Goal: Task Accomplishment & Management: Manage account settings

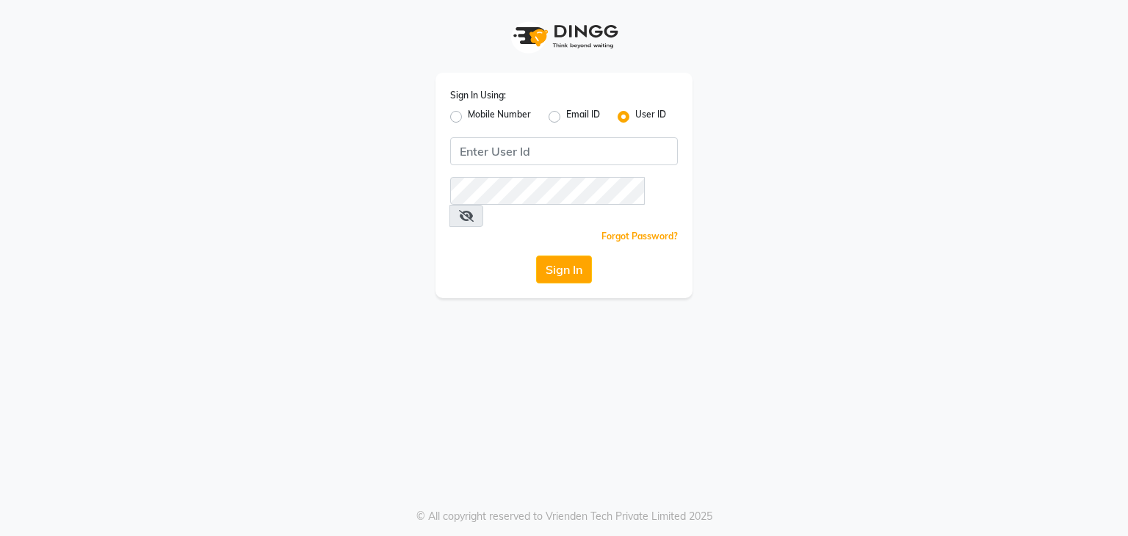
click at [551, 136] on div "Sign In Using: Mobile Number Email ID User ID Remember me Forgot Password? Sign…" at bounding box center [564, 186] width 257 height 226
click at [559, 154] on input "Username" at bounding box center [564, 151] width 228 height 28
type input "isaspa"
click at [543, 256] on button "Sign In" at bounding box center [564, 270] width 56 height 28
